Goal: Information Seeking & Learning: Learn about a topic

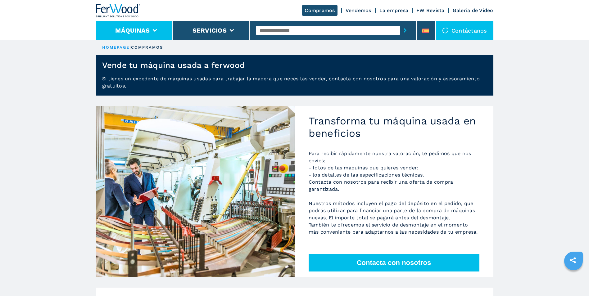
click at [150, 29] on li "Máquinas" at bounding box center [134, 30] width 77 height 19
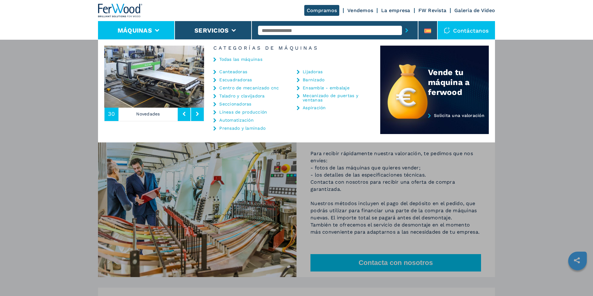
click at [231, 87] on link "Centro de mecanizado cnc" at bounding box center [249, 88] width 60 height 4
click at [214, 86] on div "Centro de mecanizado cnc" at bounding box center [247, 87] width 68 height 5
click at [143, 98] on img at bounding box center [154, 77] width 100 height 62
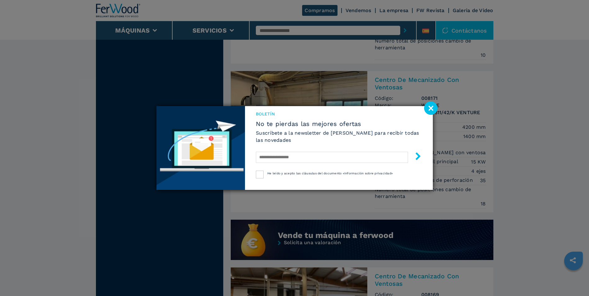
scroll to position [621, 0]
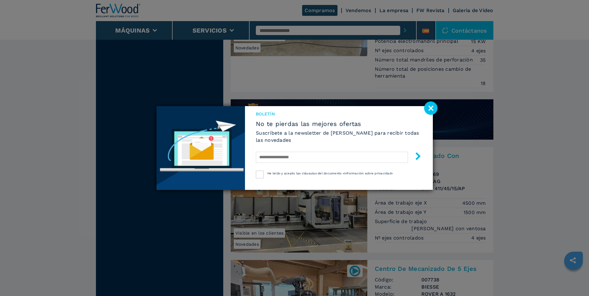
click at [434, 107] on image at bounding box center [430, 107] width 13 height 13
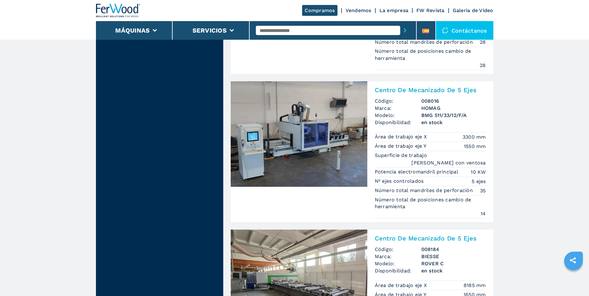
scroll to position [931, 0]
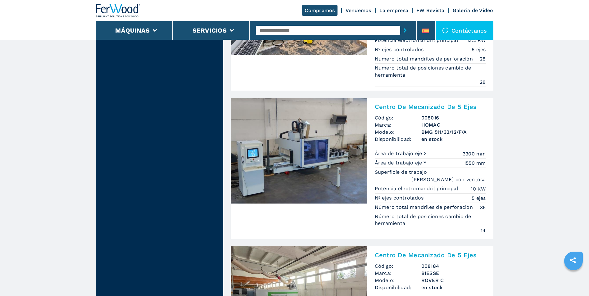
click at [308, 123] on img at bounding box center [299, 150] width 137 height 105
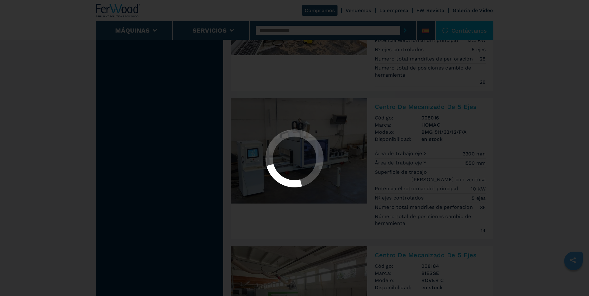
scroll to position [0, 0]
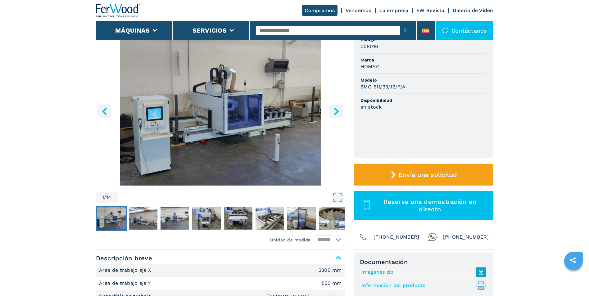
scroll to position [62, 0]
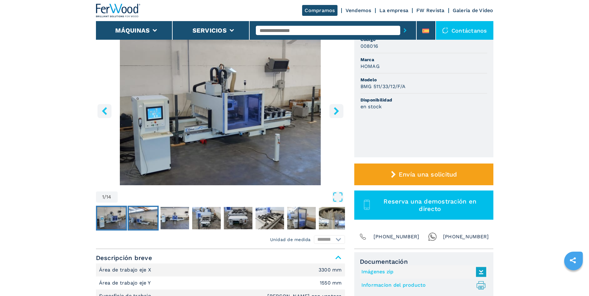
click at [146, 220] on img "Go to Slide 2" at bounding box center [143, 218] width 29 height 22
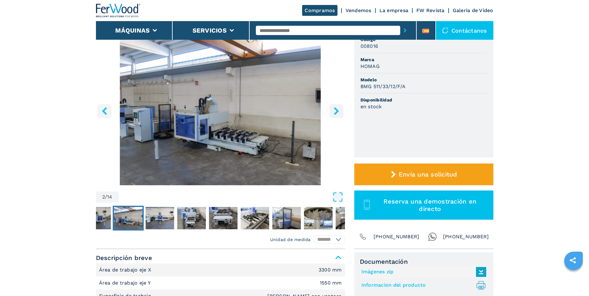
click at [339, 111] on icon "right-button" at bounding box center [336, 111] width 8 height 8
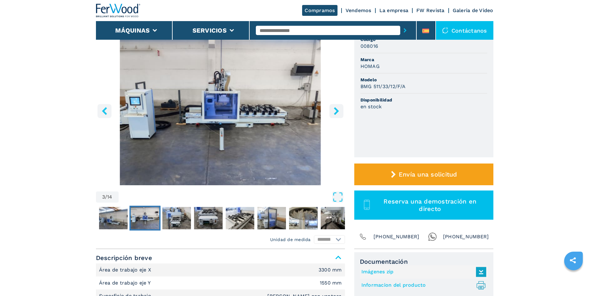
click at [339, 111] on icon "right-button" at bounding box center [336, 111] width 8 height 8
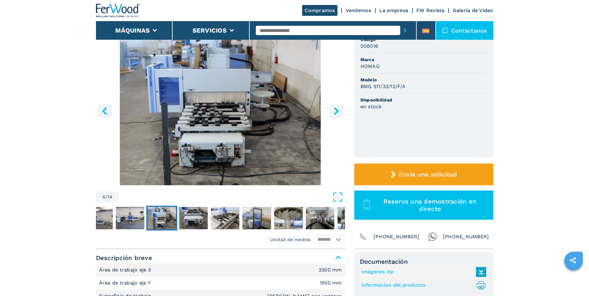
click at [339, 111] on icon "right-button" at bounding box center [336, 111] width 8 height 8
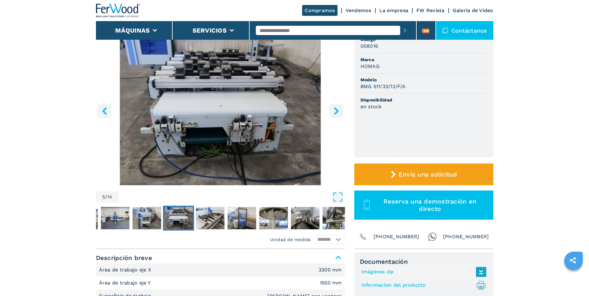
click at [339, 111] on icon "right-button" at bounding box center [336, 111] width 8 height 8
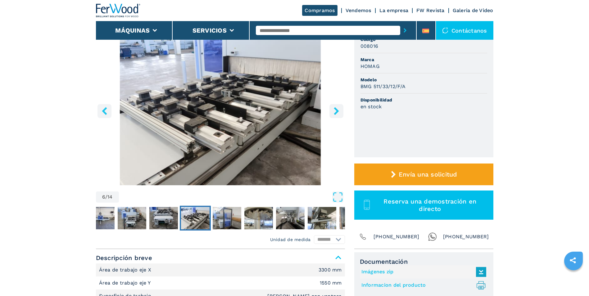
click at [339, 111] on icon "right-button" at bounding box center [336, 111] width 8 height 8
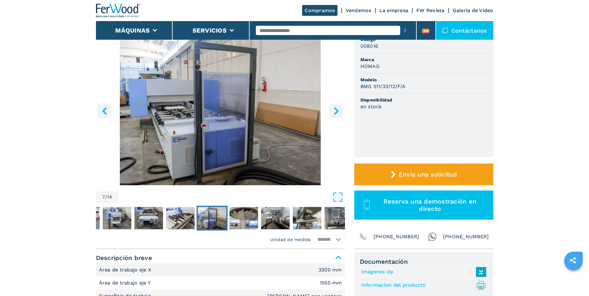
click at [339, 111] on icon "right-button" at bounding box center [336, 111] width 8 height 8
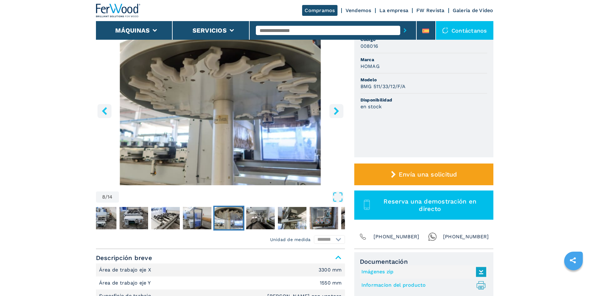
click at [339, 111] on icon "right-button" at bounding box center [336, 111] width 8 height 8
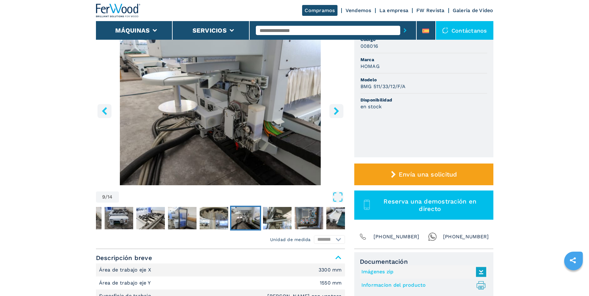
click at [339, 111] on icon "right-button" at bounding box center [336, 111] width 8 height 8
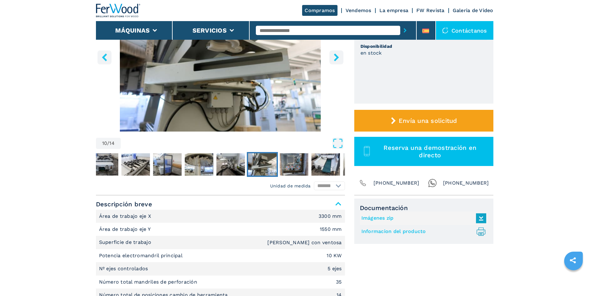
scroll to position [186, 0]
